Goal: Task Accomplishment & Management: Manage account settings

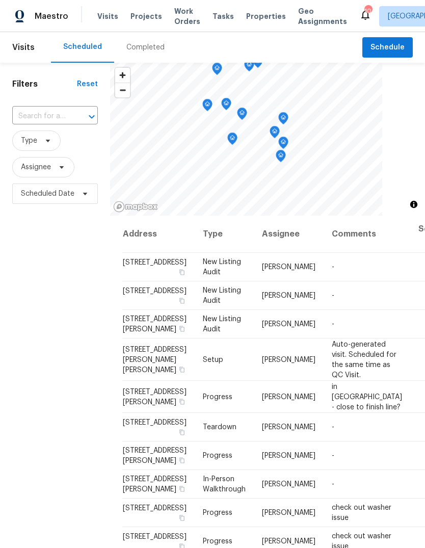
click at [148, 48] on div "Completed" at bounding box center [145, 47] width 38 height 10
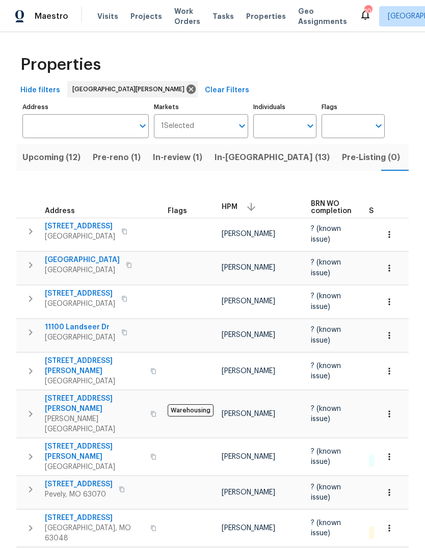
scroll to position [0, 26]
click at [98, 155] on span "Pre-reno (1)" at bounding box center [90, 157] width 48 height 14
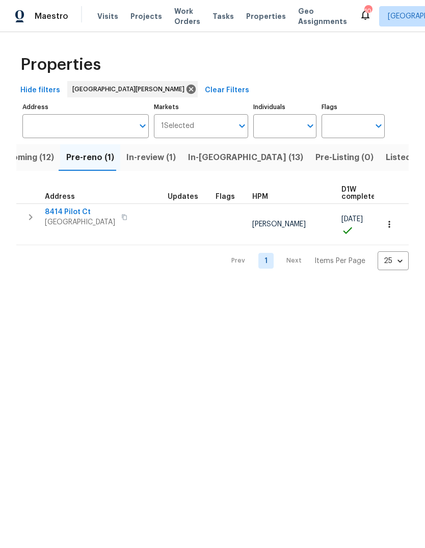
click at [79, 200] on div "Address" at bounding box center [64, 196] width 39 height 7
click at [83, 217] on span "Saint Louis, MO 63123" at bounding box center [80, 222] width 70 height 10
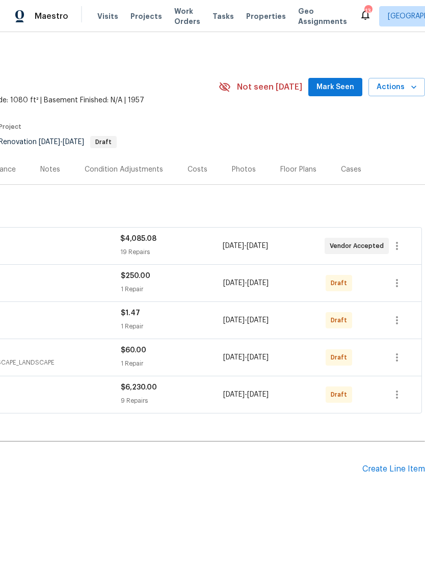
scroll to position [0, 151]
click at [399, 394] on icon "button" at bounding box center [397, 395] width 12 height 12
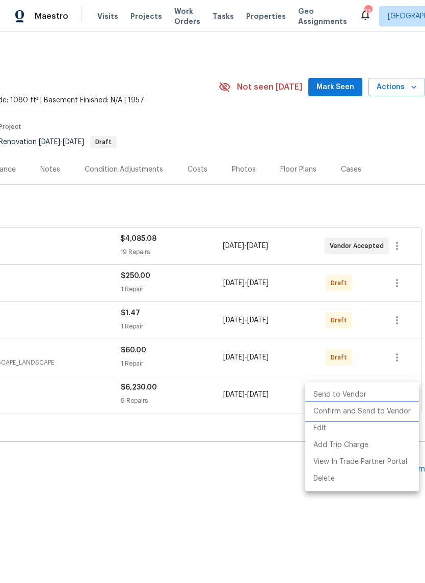
click at [399, 415] on li "Confirm and Send to Vendor" at bounding box center [362, 411] width 114 height 17
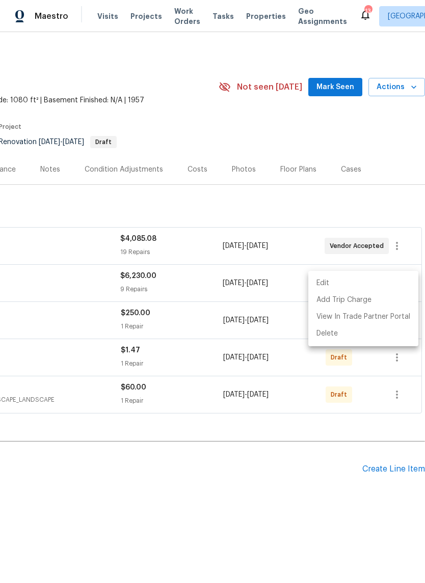
click at [270, 485] on div at bounding box center [212, 291] width 425 height 583
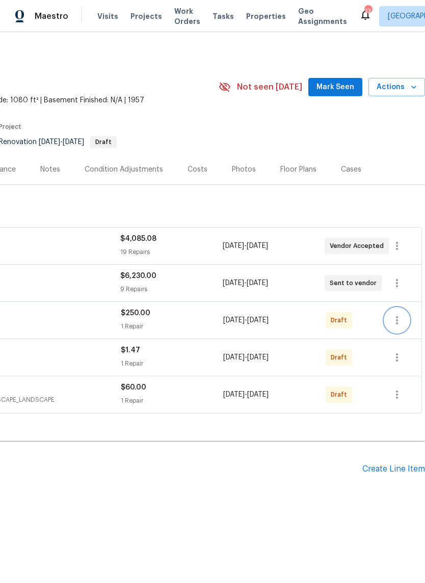
click at [405, 316] on button "button" at bounding box center [397, 320] width 24 height 24
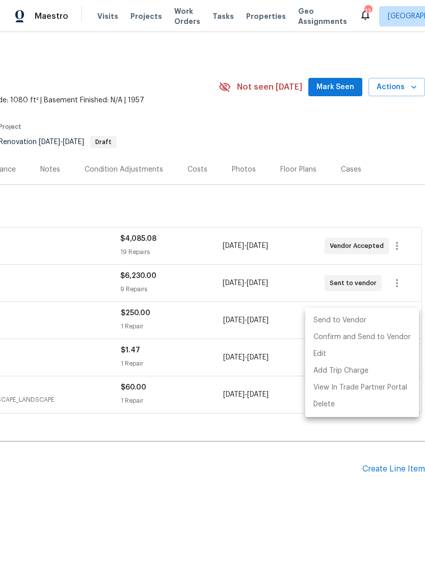
click at [338, 481] on div at bounding box center [212, 291] width 425 height 583
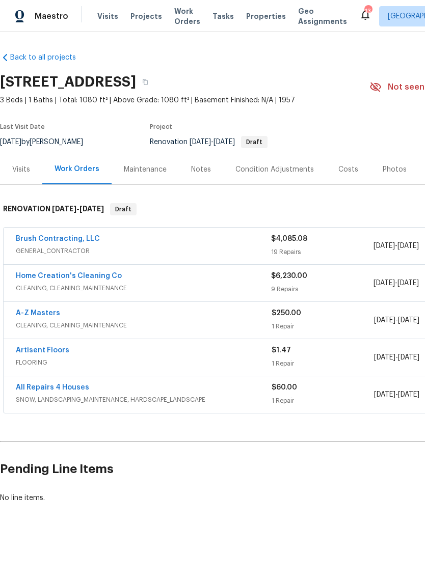
scroll to position [0, 0]
click at [108, 279] on link "Home Creation's Cleaning Co" at bounding box center [69, 275] width 106 height 7
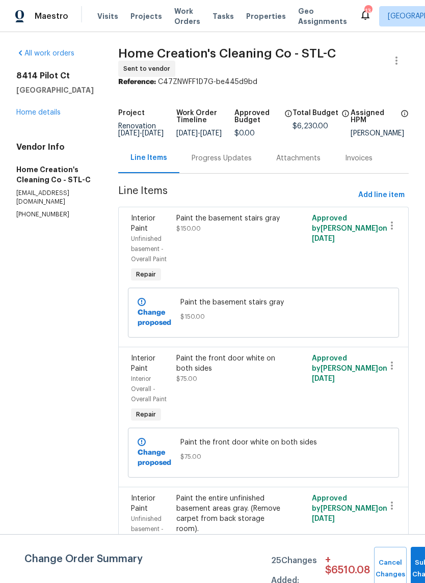
click at [59, 115] on link "Home details" at bounding box center [38, 112] width 44 height 7
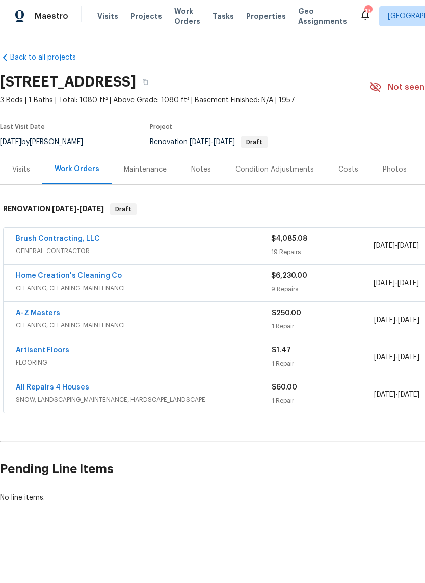
click at [113, 276] on link "Home Creation's Cleaning Co" at bounding box center [69, 275] width 106 height 7
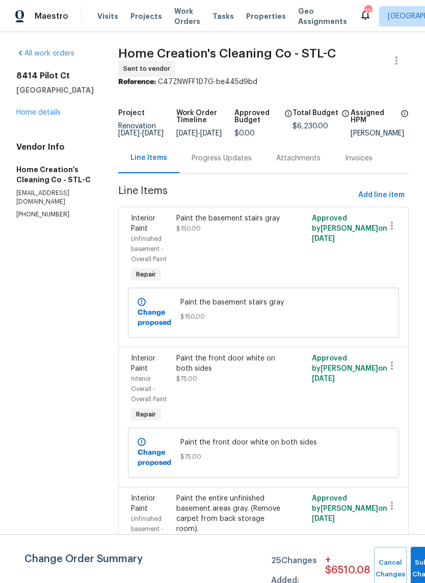
click at [56, 115] on link "Home details" at bounding box center [38, 112] width 44 height 7
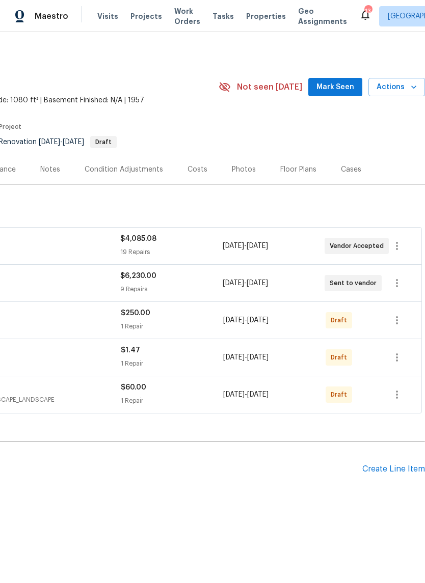
scroll to position [0, 151]
click at [398, 287] on icon "button" at bounding box center [397, 283] width 12 height 12
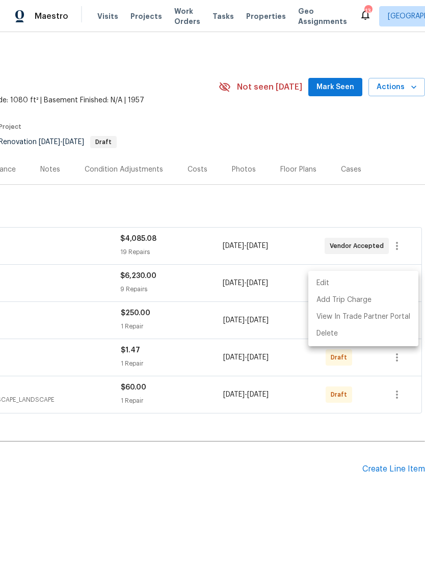
click at [378, 285] on li "Edit" at bounding box center [363, 283] width 110 height 17
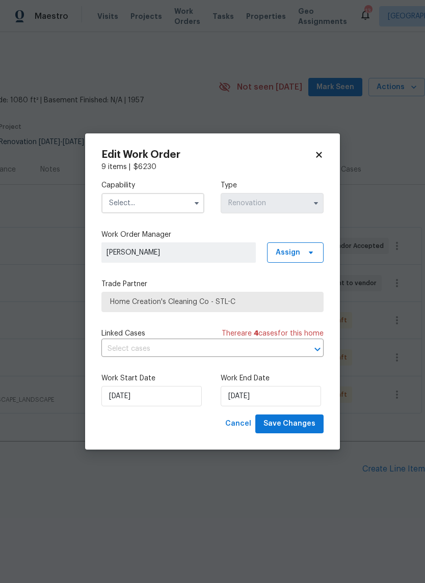
click at [182, 200] on input "text" at bounding box center [152, 203] width 103 height 20
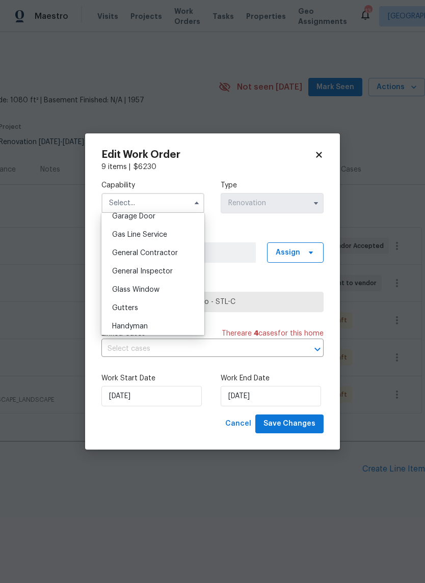
scroll to position [487, 0]
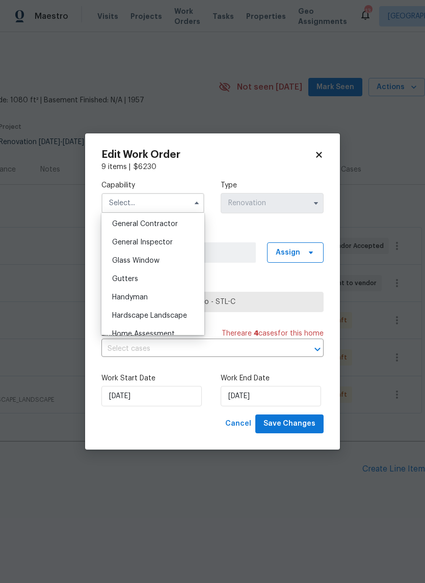
click at [185, 225] on div "General Contractor" at bounding box center [153, 224] width 98 height 18
type input "General Contractor"
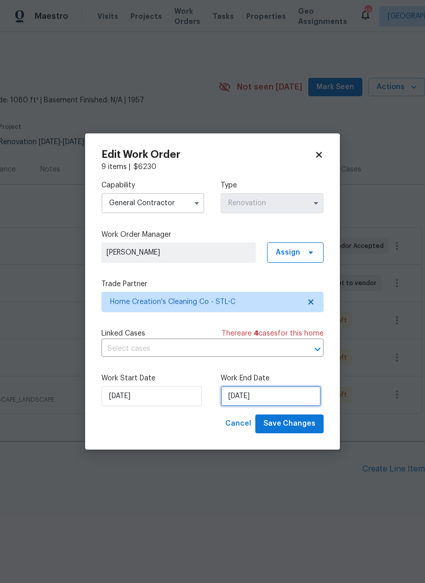
click at [303, 394] on input "[DATE]" at bounding box center [271, 396] width 100 height 20
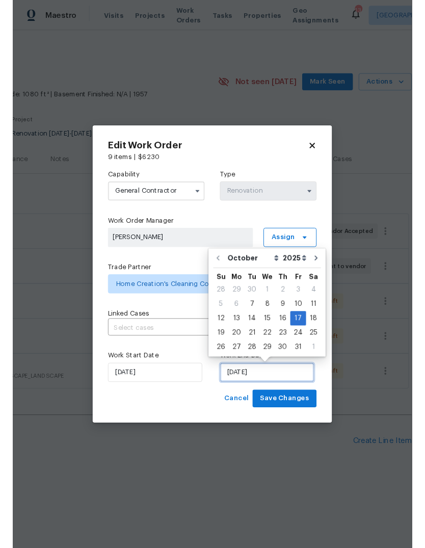
scroll to position [26, 0]
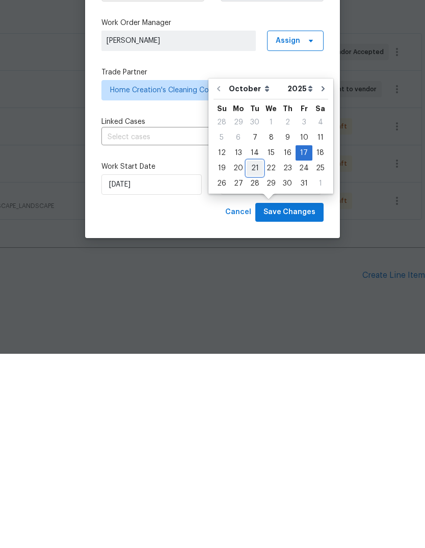
click at [259, 355] on div "21" at bounding box center [255, 362] width 16 height 14
type input "[DATE]"
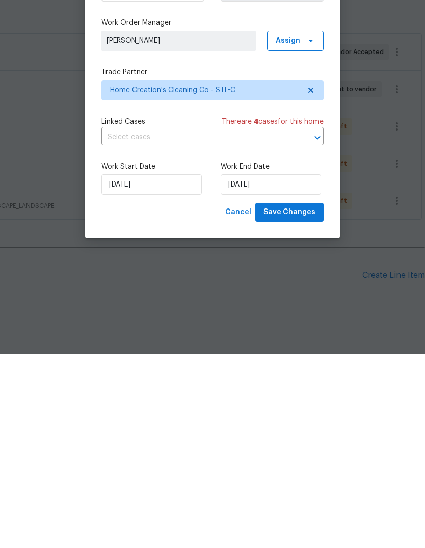
scroll to position [24, 0]
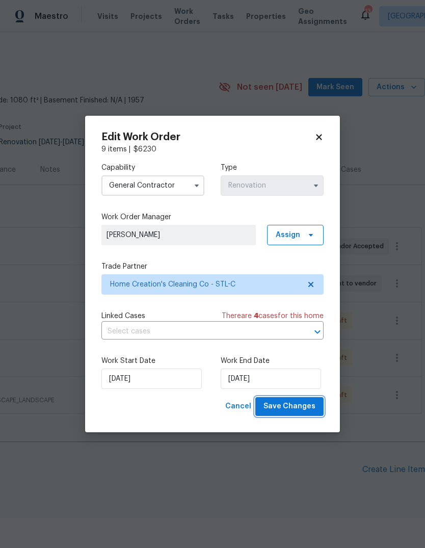
click at [310, 407] on span "Save Changes" at bounding box center [289, 406] width 52 height 13
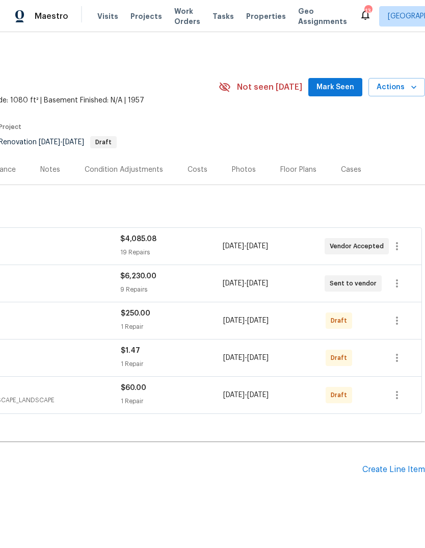
scroll to position [0, 151]
click at [396, 358] on icon "button" at bounding box center [397, 357] width 12 height 12
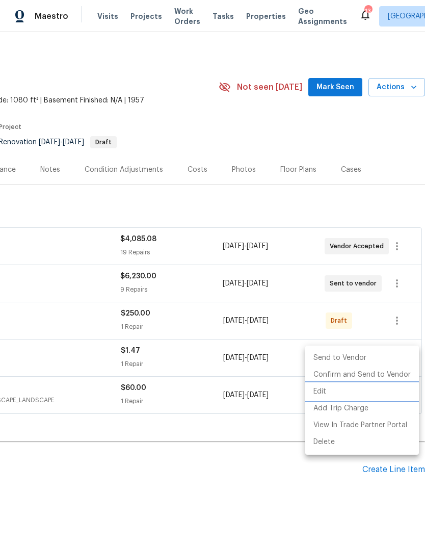
click at [367, 390] on li "Edit" at bounding box center [362, 391] width 114 height 17
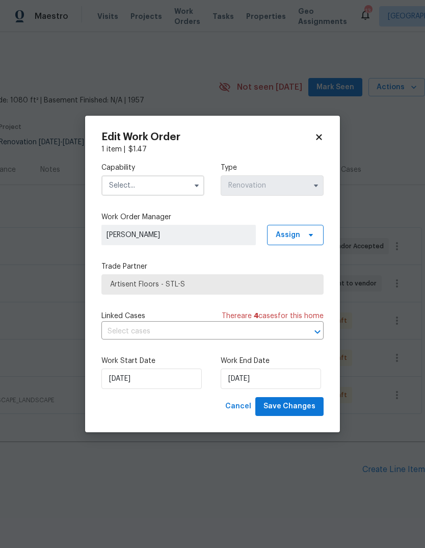
click at [161, 187] on input "text" at bounding box center [152, 185] width 103 height 20
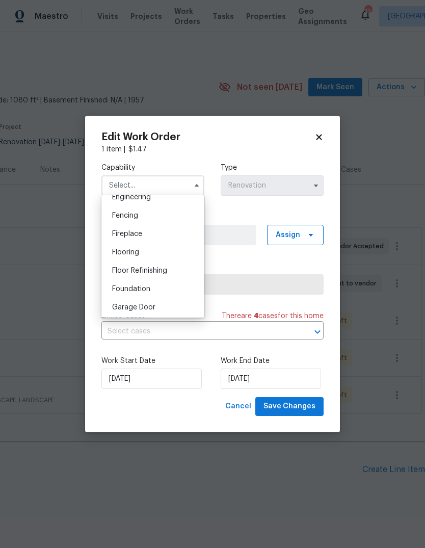
scroll to position [357, 0]
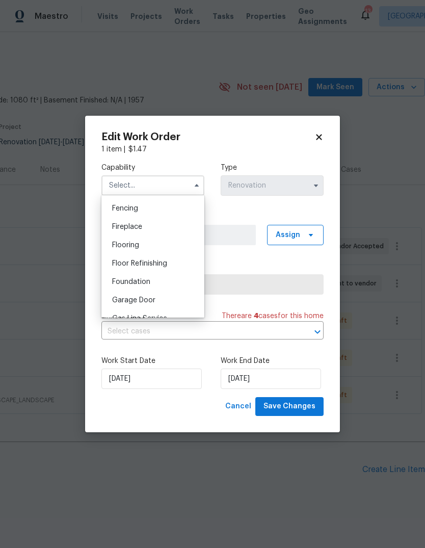
click at [173, 240] on div "Flooring" at bounding box center [153, 245] width 98 height 18
type input "Flooring"
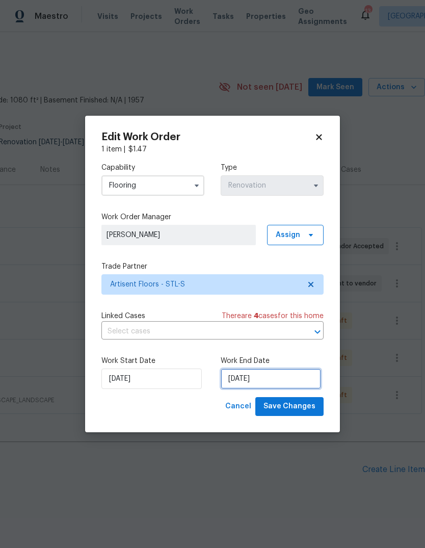
click at [298, 385] on input "[DATE]" at bounding box center [271, 378] width 100 height 20
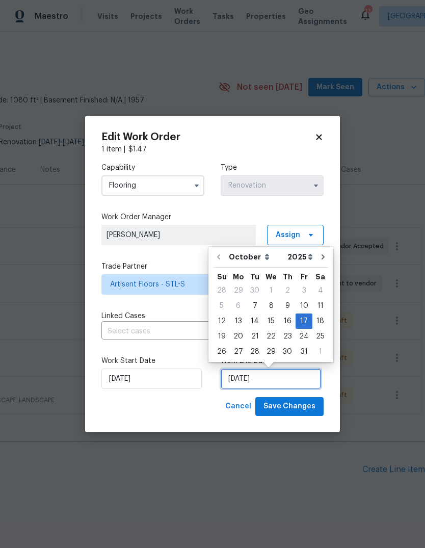
scroll to position [8, 0]
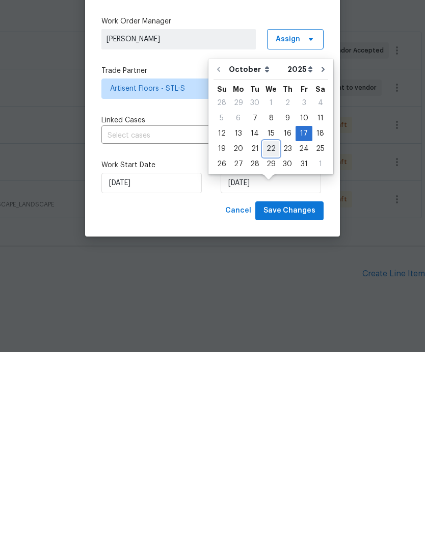
click at [267, 337] on div "22" at bounding box center [271, 344] width 16 height 14
type input "[DATE]"
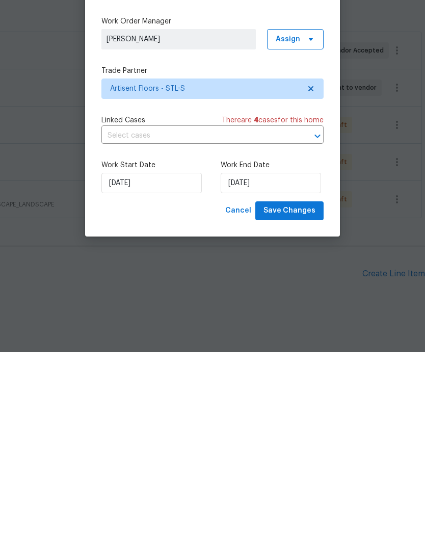
scroll to position [24, 0]
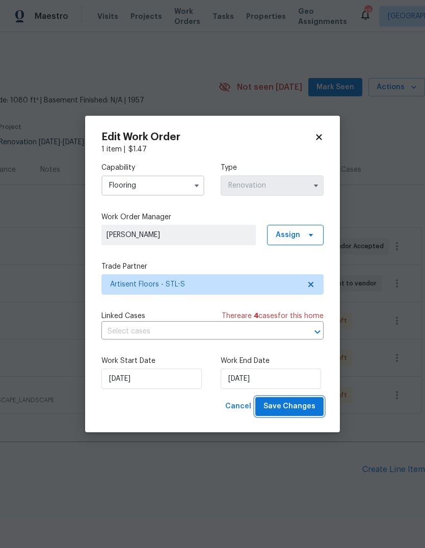
click at [310, 412] on span "Save Changes" at bounding box center [289, 406] width 52 height 13
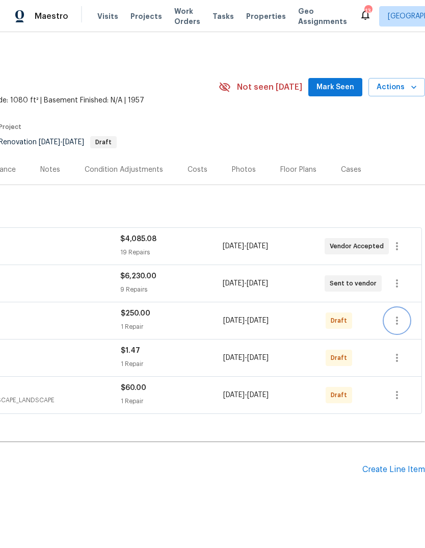
click at [400, 314] on icon "button" at bounding box center [397, 320] width 12 height 12
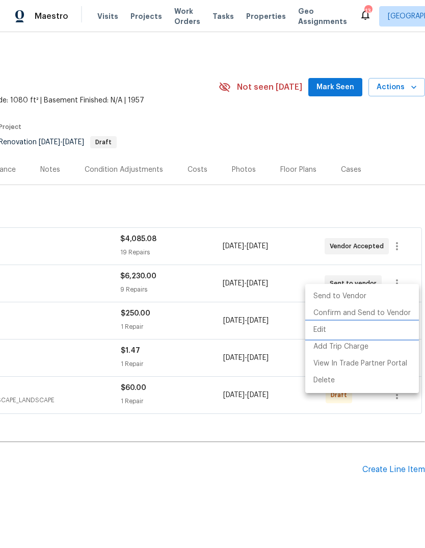
click at [371, 332] on li "Edit" at bounding box center [362, 329] width 114 height 17
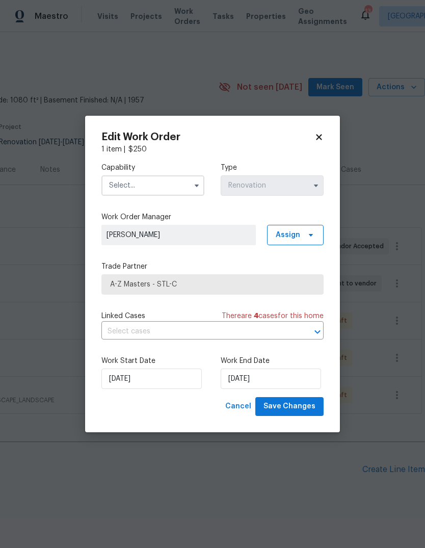
click at [162, 180] on input "text" at bounding box center [152, 185] width 103 height 20
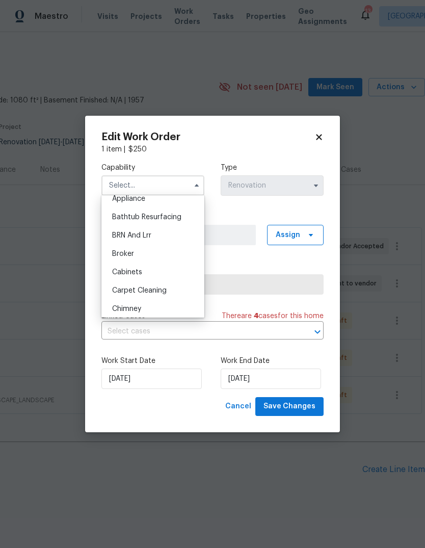
scroll to position [70, 0]
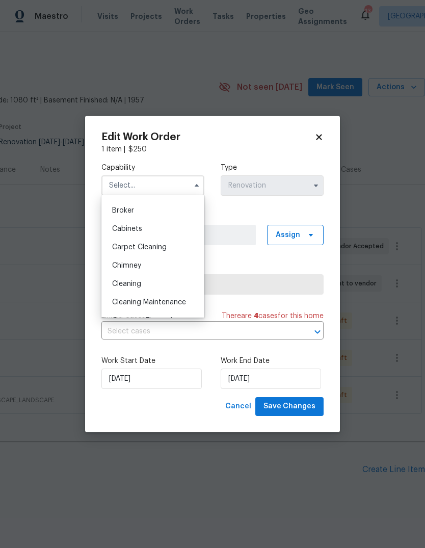
click at [158, 284] on div "Cleaning" at bounding box center [153, 284] width 98 height 18
type input "Cleaning"
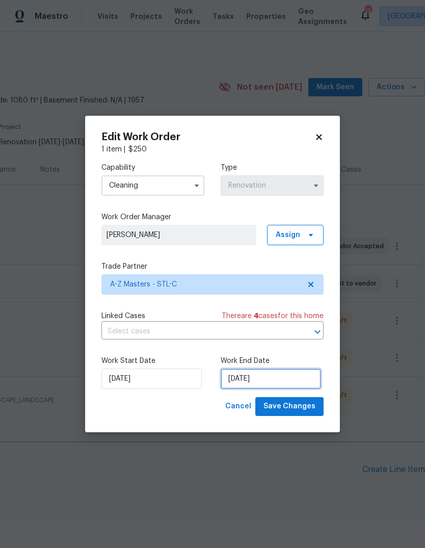
click at [288, 379] on input "[DATE]" at bounding box center [271, 378] width 100 height 20
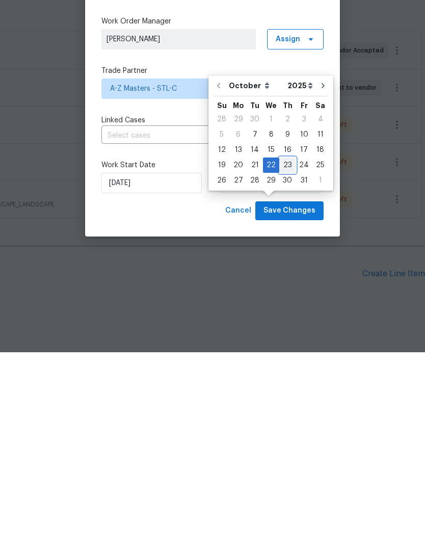
click at [283, 353] on div "23" at bounding box center [287, 360] width 16 height 14
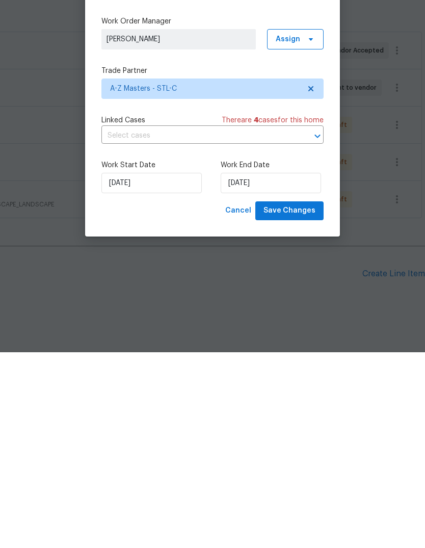
type input "[DATE]"
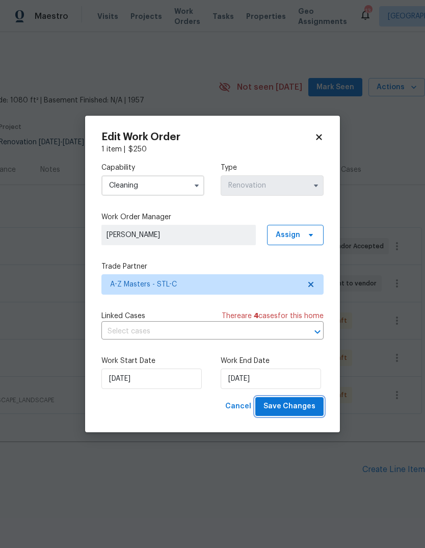
click at [305, 409] on span "Save Changes" at bounding box center [289, 406] width 52 height 13
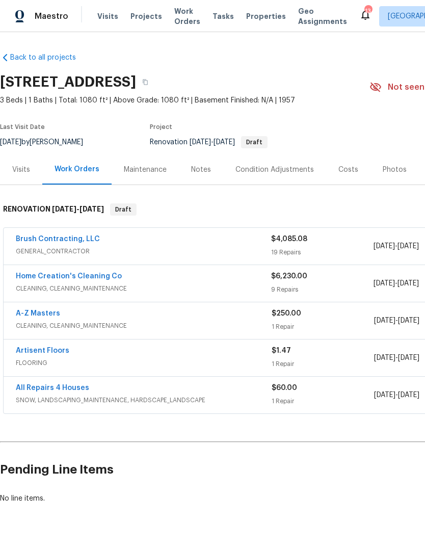
click at [203, 178] on div "Notes" at bounding box center [201, 169] width 44 height 30
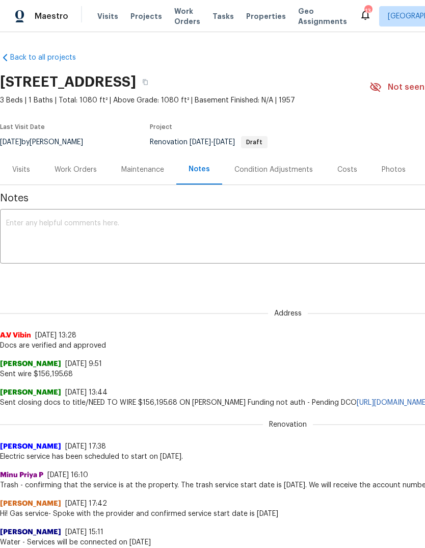
click at [157, 247] on textarea at bounding box center [287, 238] width 563 height 36
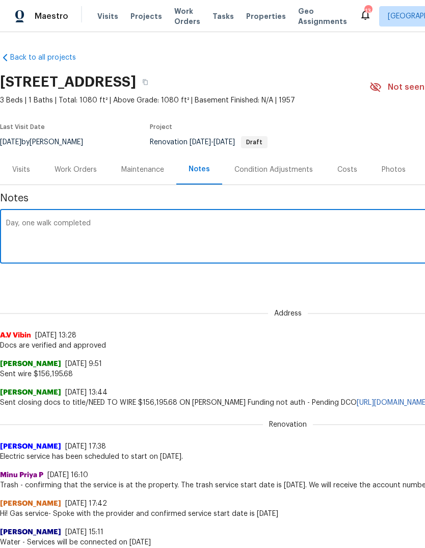
click at [24, 224] on textarea "Day, one walk completed" at bounding box center [287, 238] width 563 height 36
click at [220, 225] on textarea "Day one walk completed" at bounding box center [287, 238] width 563 height 36
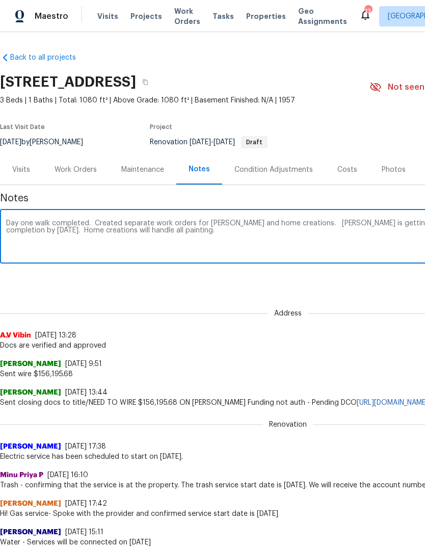
type textarea "Day one walk completed. Created separate work orders for [PERSON_NAME] and home…"
click at [383, 298] on div "Address A.V Vibin [DATE] 13:28 Docs are verified and approved" at bounding box center [288, 323] width 576 height 54
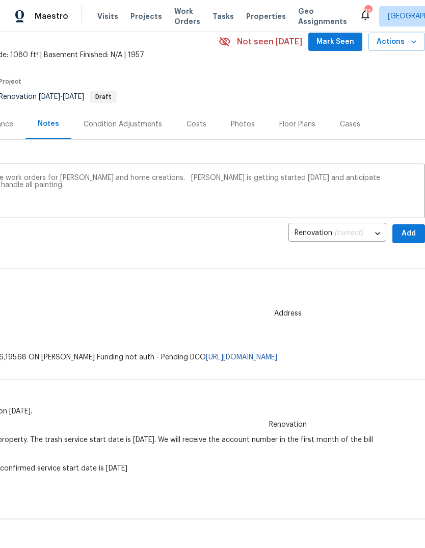
scroll to position [48, 151]
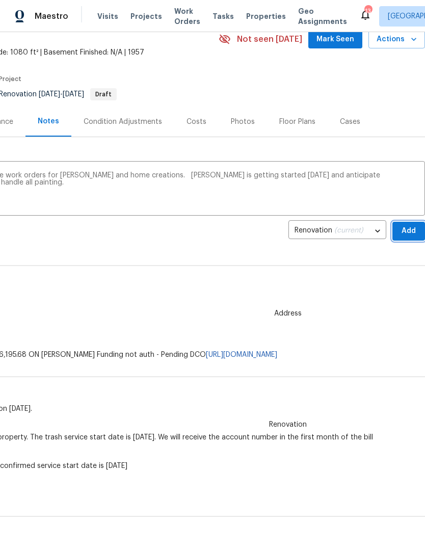
click at [408, 236] on span "Add" at bounding box center [408, 231] width 16 height 13
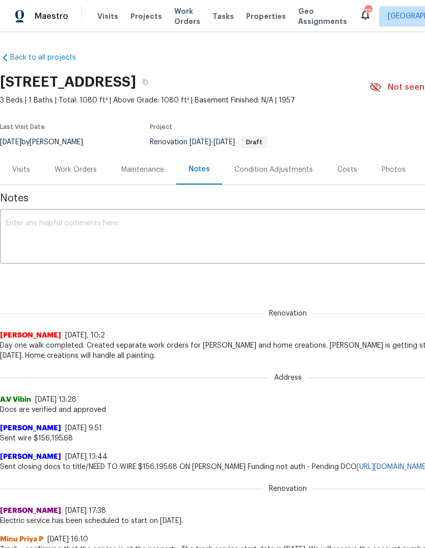
scroll to position [0, 0]
